Goal: Task Accomplishment & Management: Complete application form

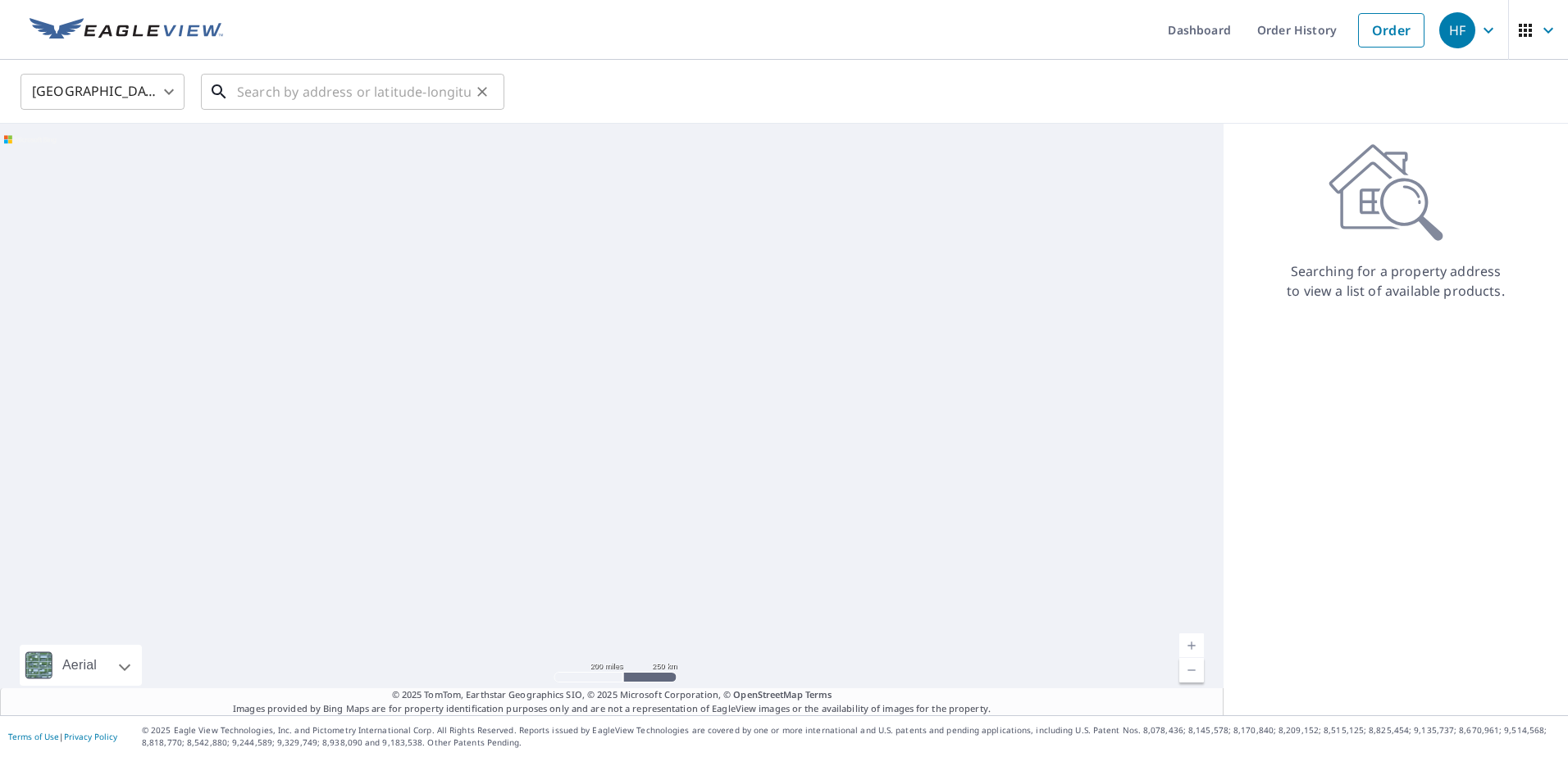
click at [272, 94] on input "text" at bounding box center [353, 91] width 234 height 46
paste input "9960 Haitian Dr"
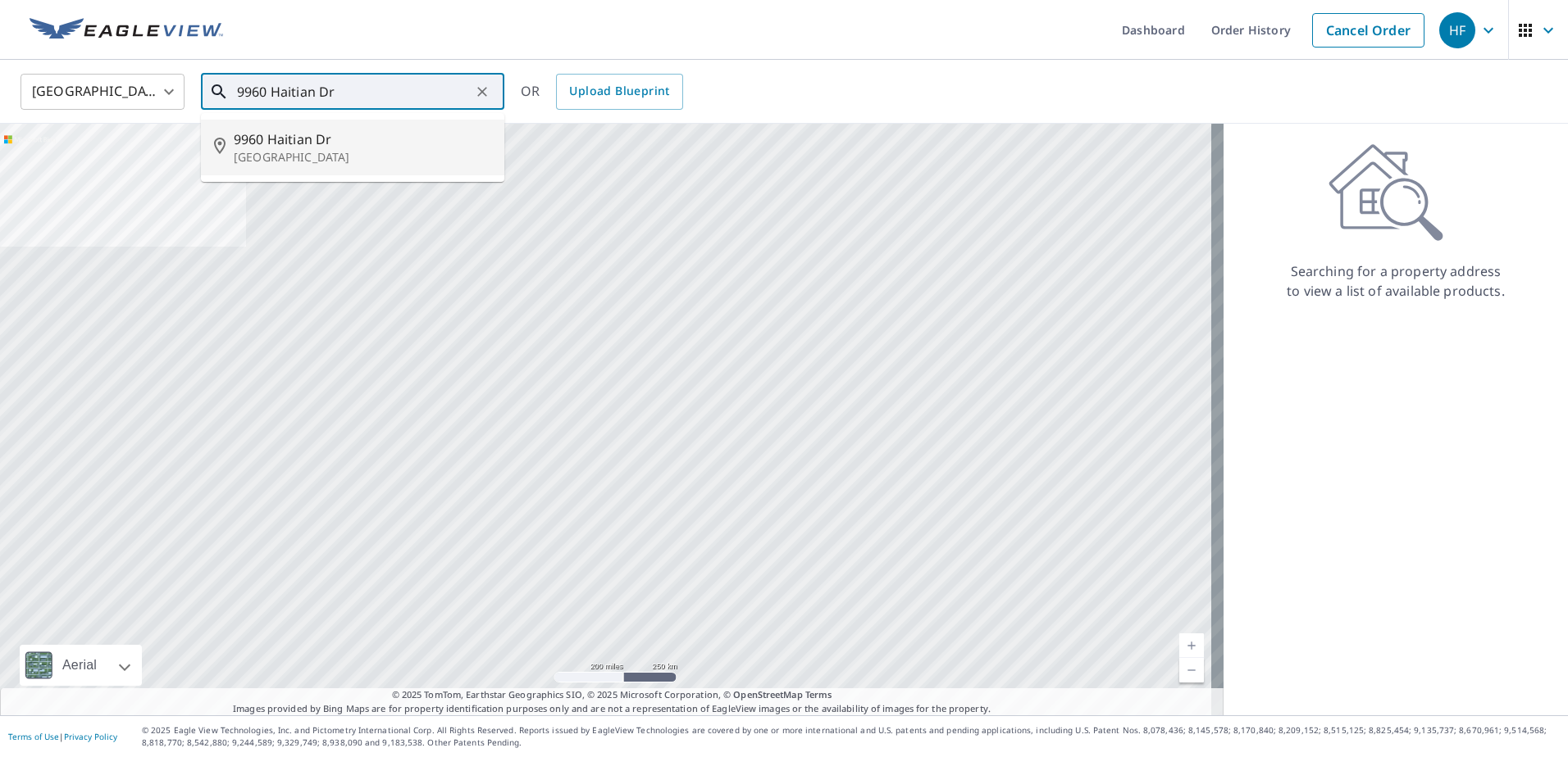
click at [299, 140] on span "9960 Haitian Dr" at bounding box center [362, 139] width 257 height 20
type input "[STREET_ADDRESS][PERSON_NAME]"
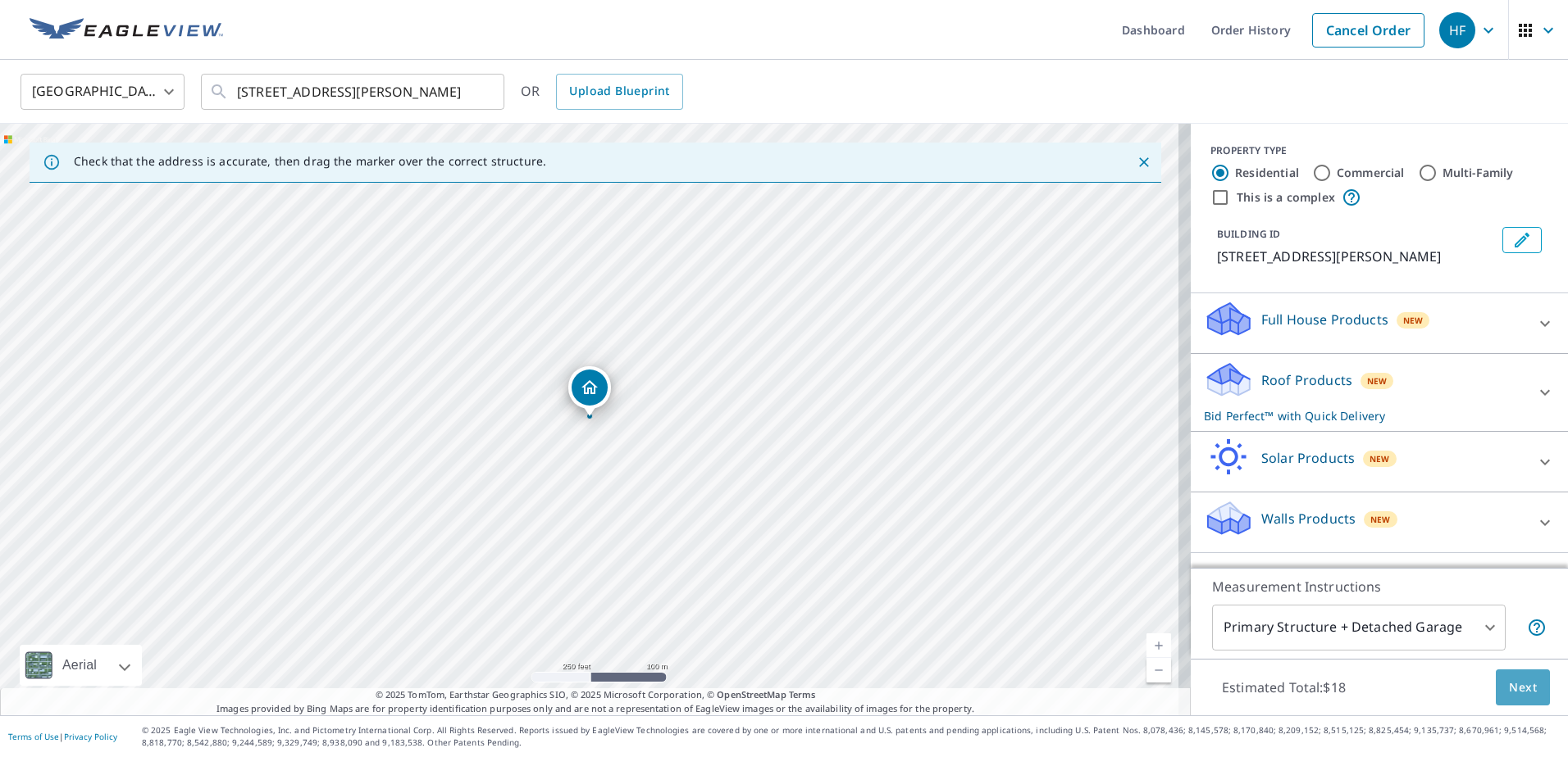
click at [1508, 690] on span "Next" at bounding box center [1522, 688] width 28 height 20
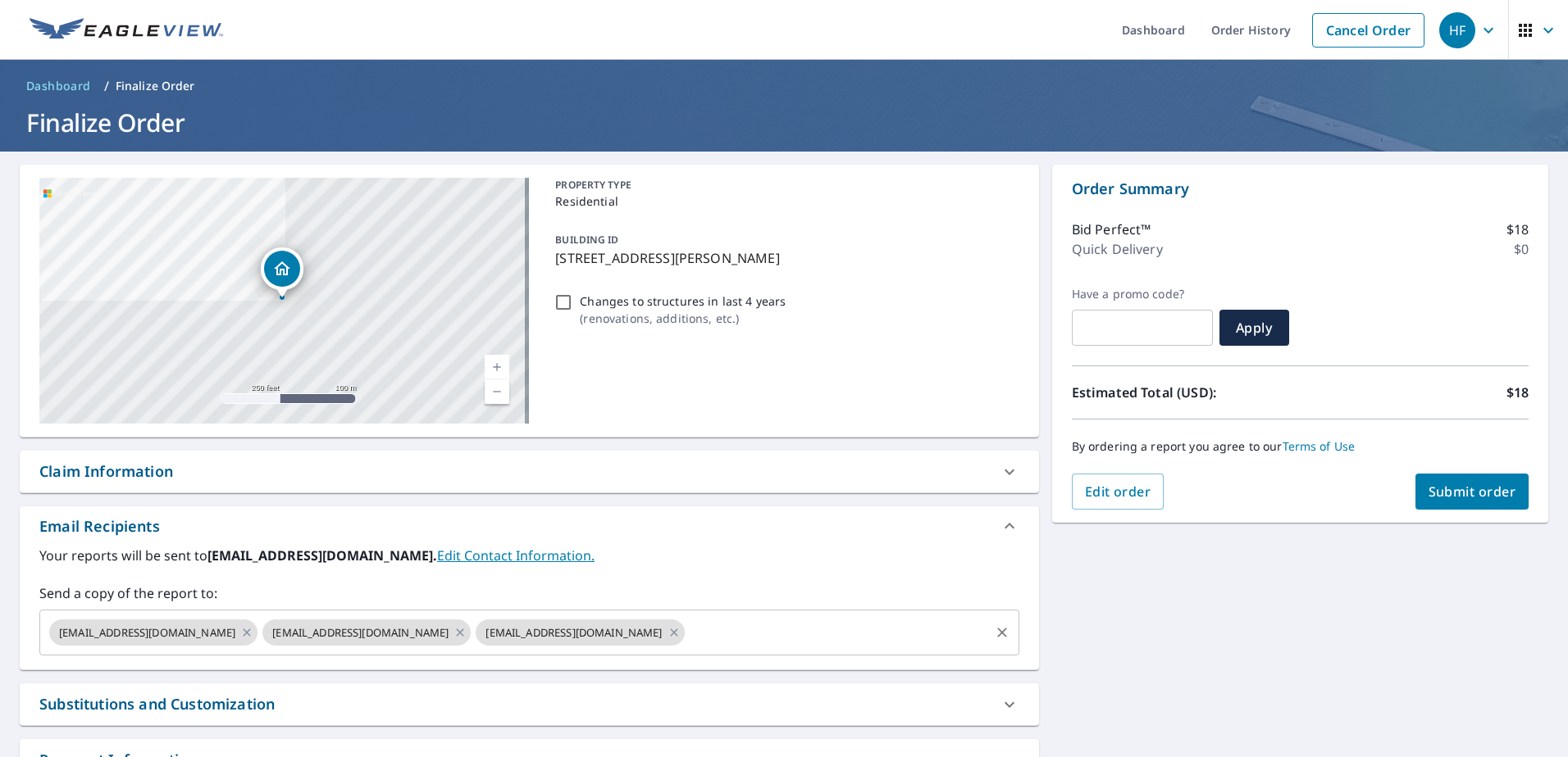
click at [753, 634] on input "text" at bounding box center [837, 632] width 300 height 31
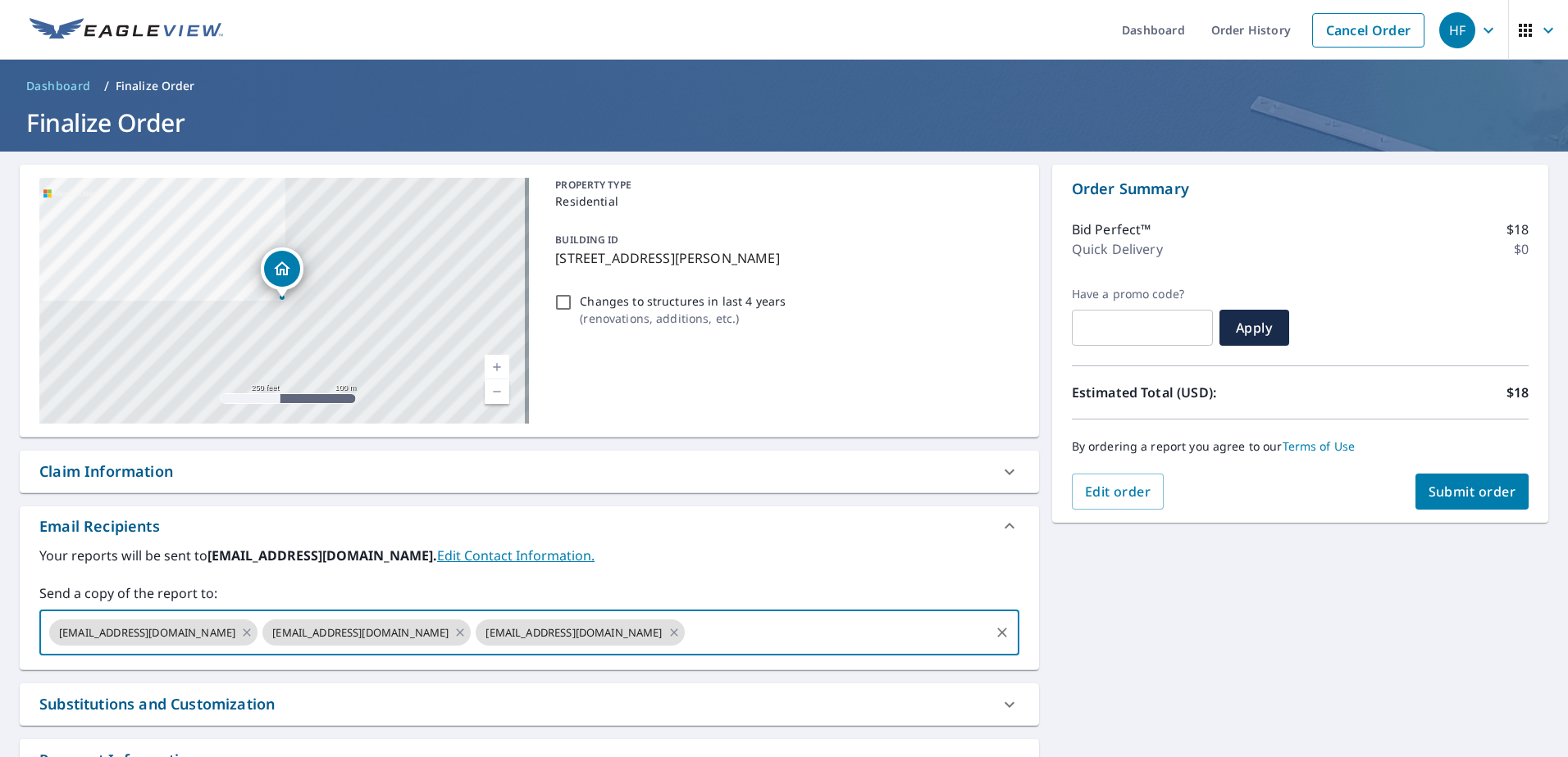
paste input "[EMAIL_ADDRESS][DOMAIN_NAME]"
type input "[EMAIL_ADDRESS][DOMAIN_NAME]"
click at [1458, 498] on span "Submit order" at bounding box center [1472, 491] width 88 height 18
checkbox input "true"
